Goal: Information Seeking & Learning: Learn about a topic

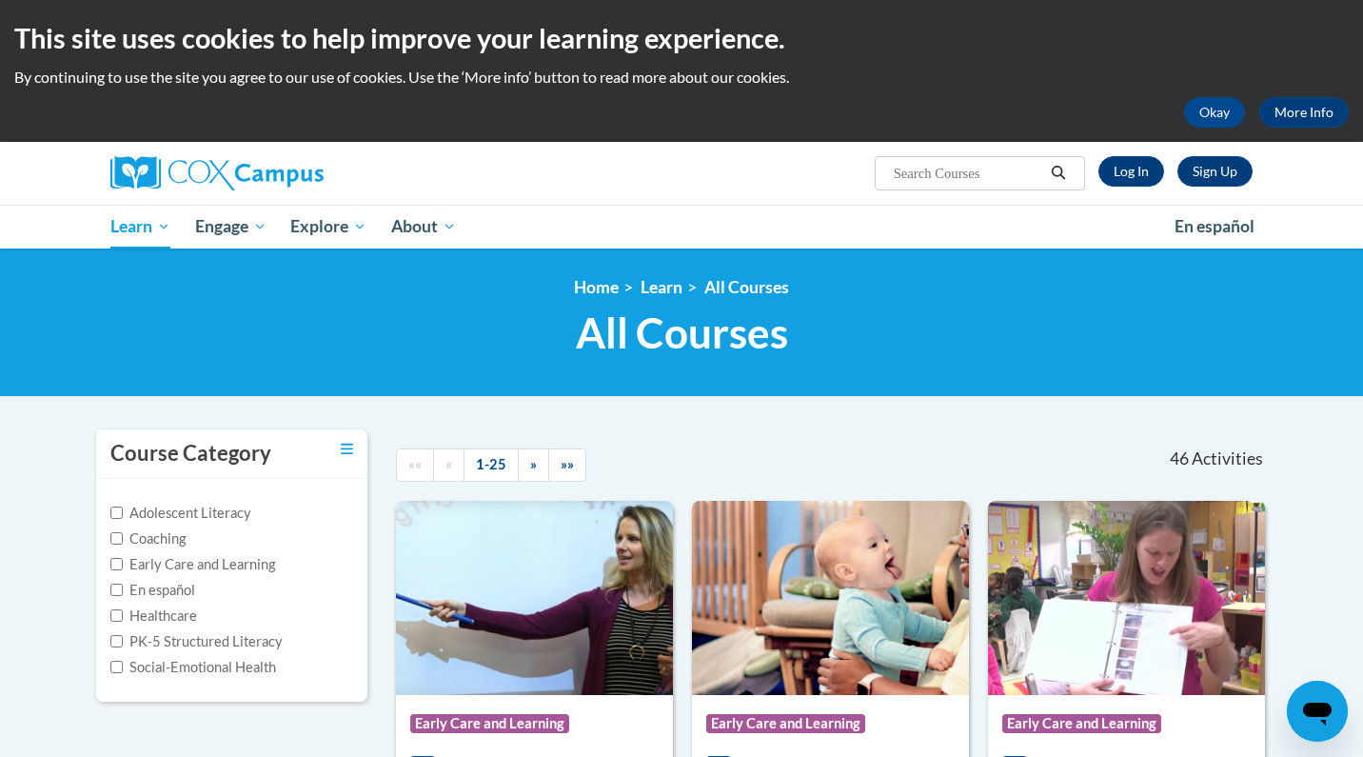
click at [932, 177] on input "Search..." at bounding box center [968, 173] width 152 height 23
type input "oral language is the foundation for literacy"
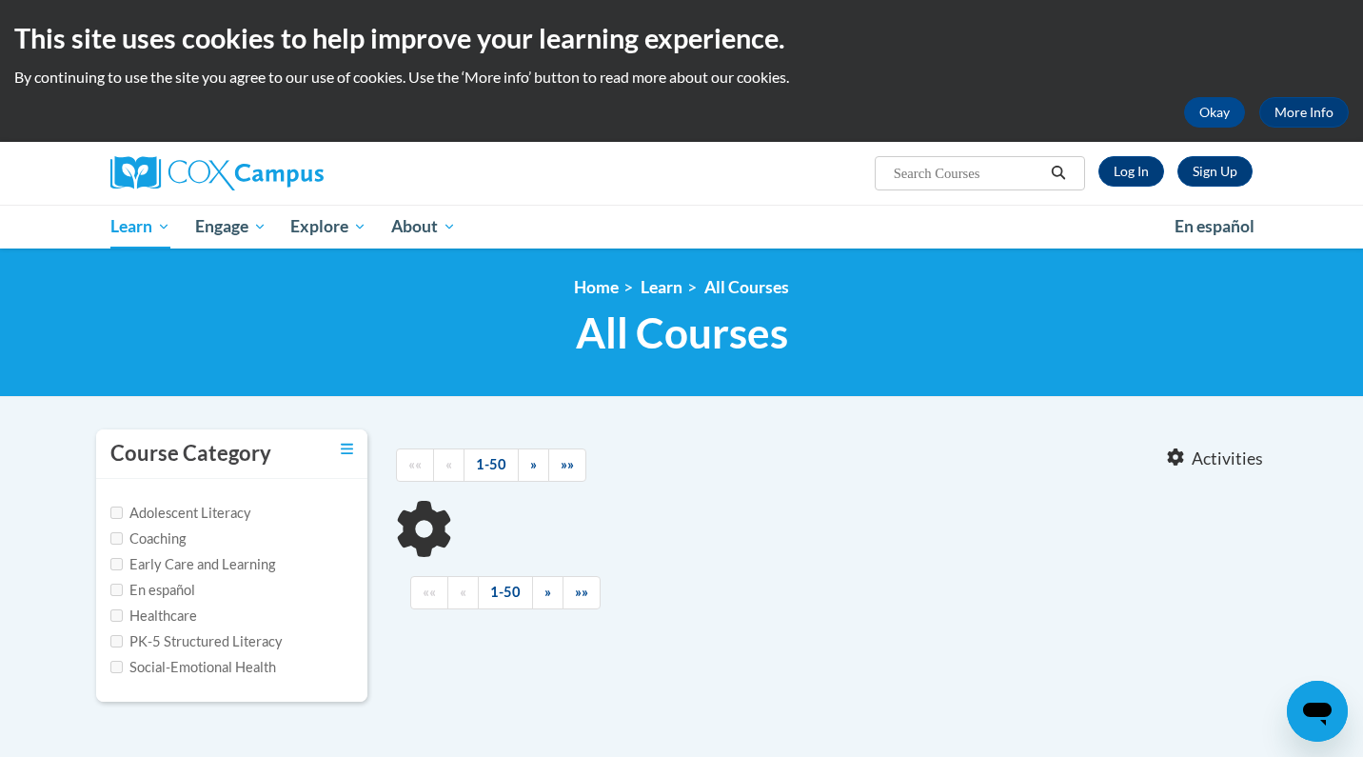
type input "oral language is the foundation for literacy"
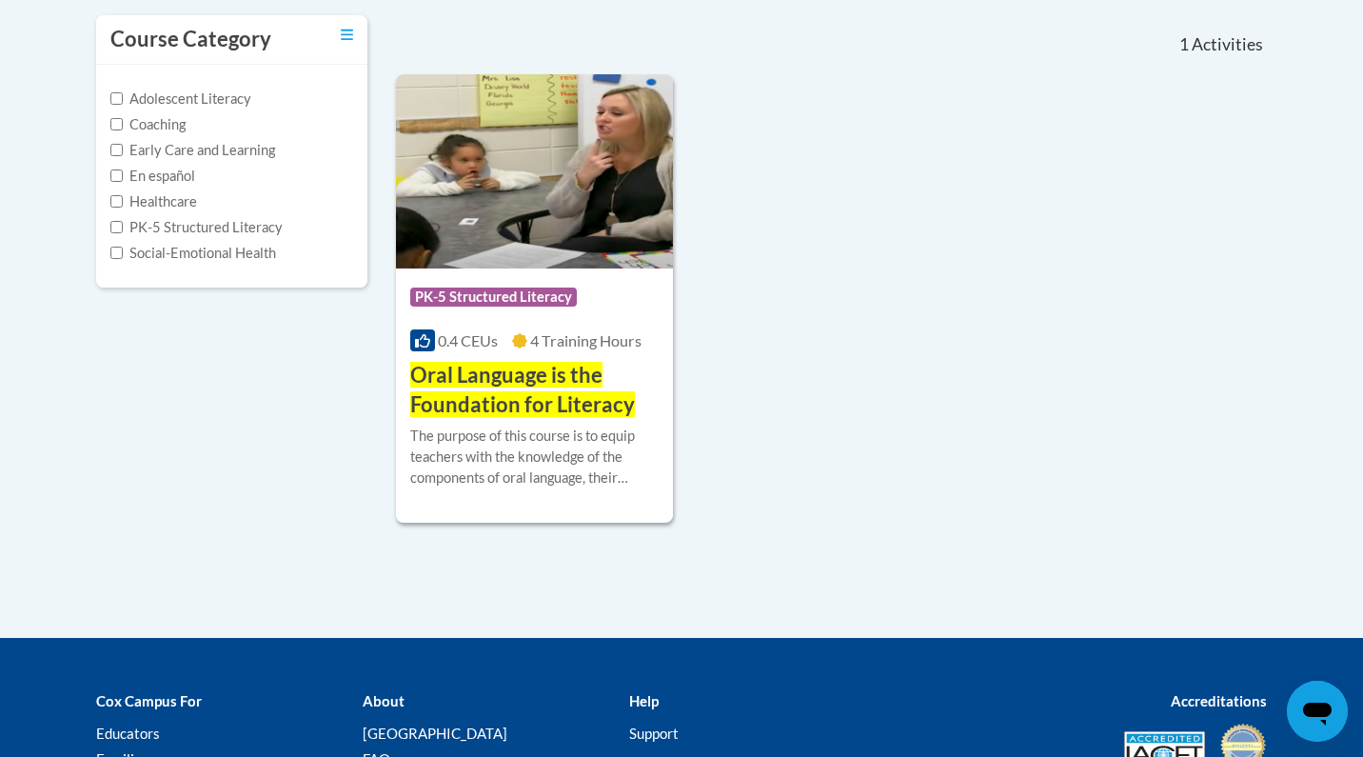
scroll to position [422, 0]
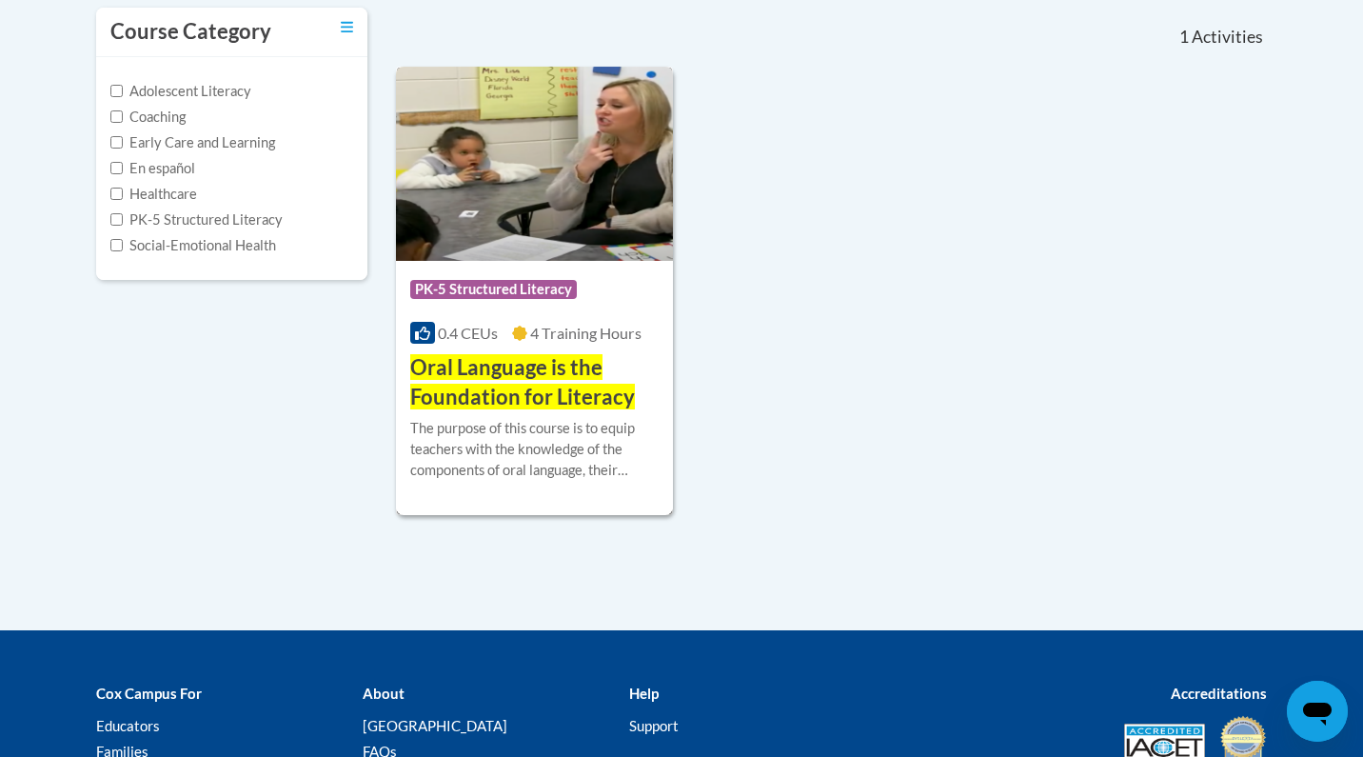
drag, startPoint x: 533, startPoint y: 401, endPoint x: 583, endPoint y: 403, distance: 49.5
click at [533, 401] on span "Oral Language is the Foundation for Literacy" at bounding box center [522, 381] width 225 height 55
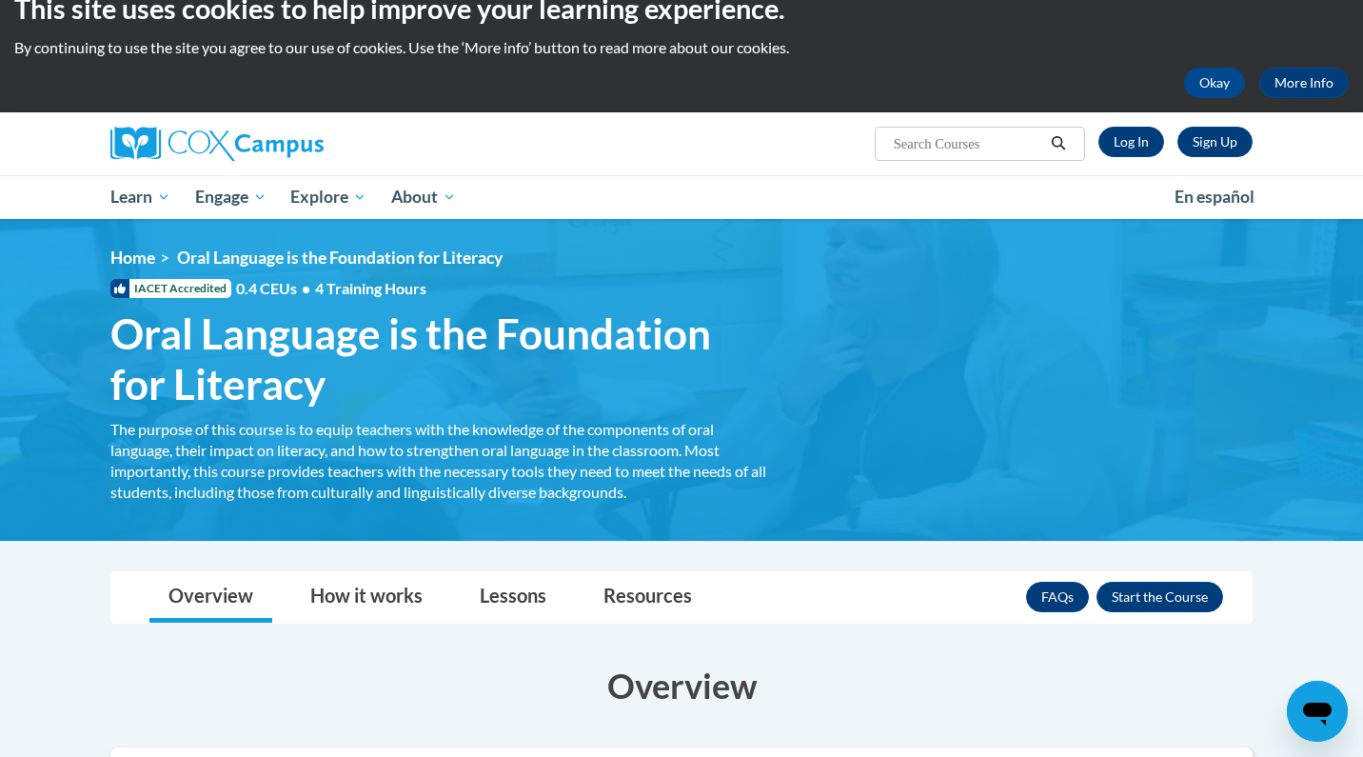
scroll to position [28, 0]
